Goal: Task Accomplishment & Management: Manage account settings

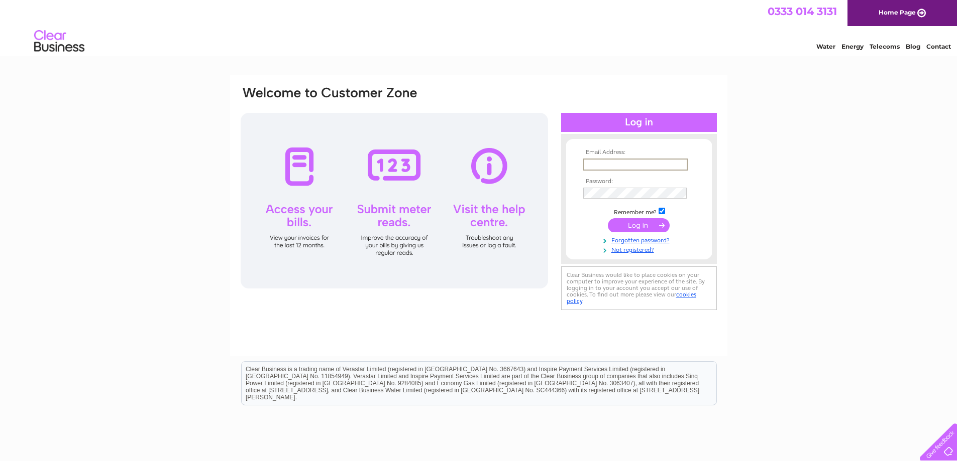
click at [660, 166] on input "text" at bounding box center [635, 165] width 104 height 12
type input "[PERSON_NAME][EMAIL_ADDRESS][DOMAIN_NAME]"
click at [663, 211] on input "checkbox" at bounding box center [661, 211] width 7 height 7
checkbox input "false"
click at [660, 220] on input "submit" at bounding box center [639, 224] width 62 height 14
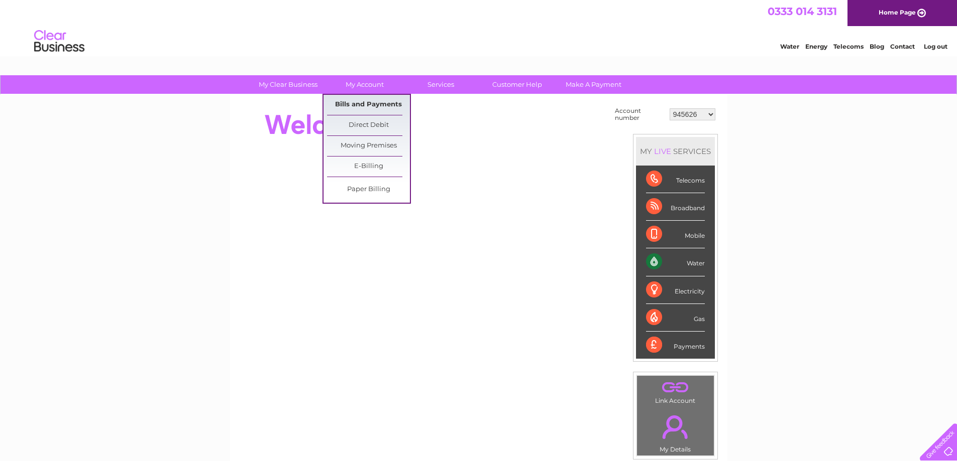
click at [377, 101] on link "Bills and Payments" at bounding box center [368, 105] width 83 height 20
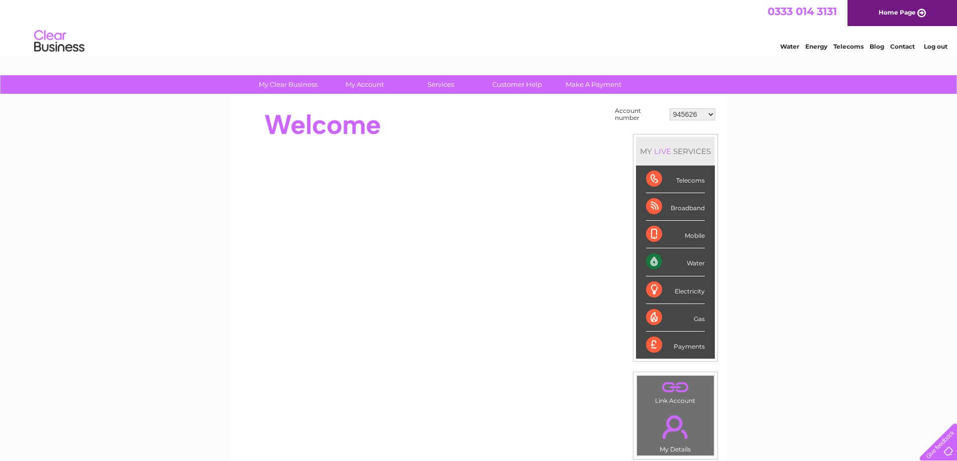
drag, startPoint x: 708, startPoint y: 112, endPoint x: 706, endPoint y: 120, distance: 7.9
click at [708, 112] on select "945626 987848 1093590 1093591 1123744 30315949 30316772" at bounding box center [692, 114] width 46 height 12
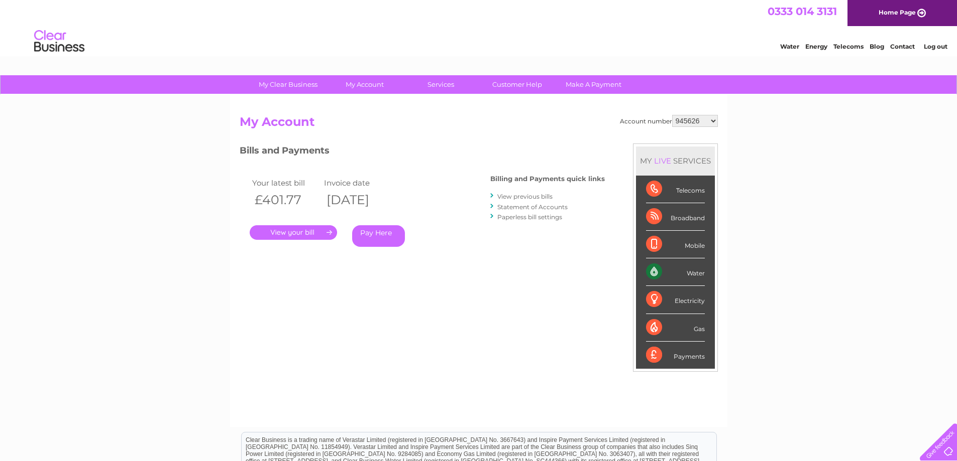
click at [712, 124] on select "945626 987848 1093590 1093591 1123744 30315949 30316772" at bounding box center [695, 121] width 46 height 12
select select "30316772"
click at [672, 115] on select "945626 987848 1093590 1093591 1123744 30315949 30316772" at bounding box center [695, 121] width 46 height 12
click at [520, 209] on link "Statement of Accounts" at bounding box center [532, 207] width 70 height 8
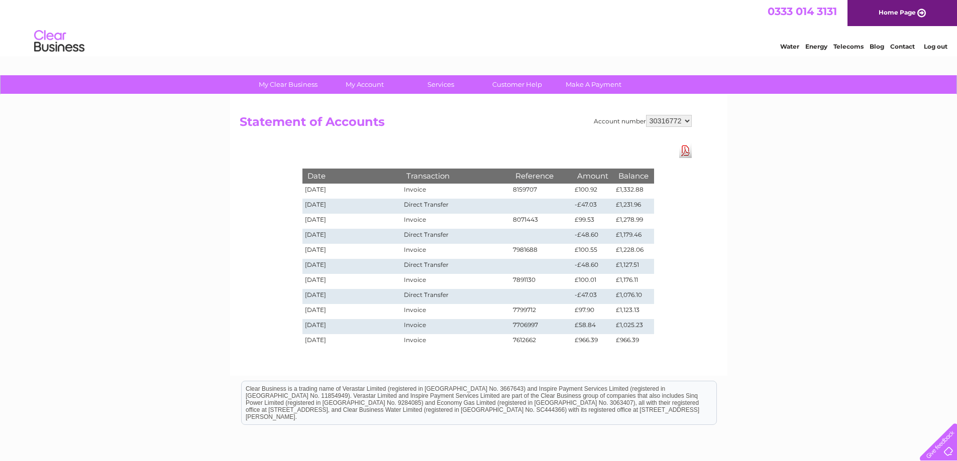
click at [926, 46] on link "Log out" at bounding box center [935, 47] width 24 height 8
